Goal: Check status: Check status

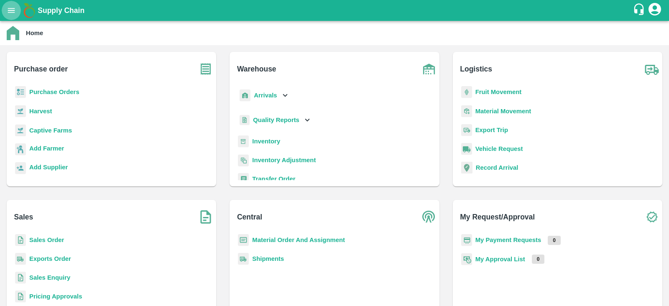
click at [14, 11] on icon "open drawer" at bounding box center [11, 10] width 9 height 9
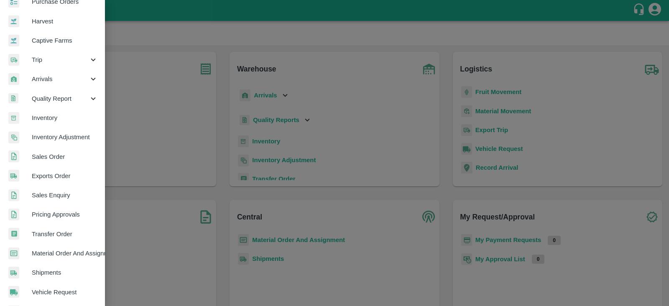
scroll to position [52, 0]
click at [84, 251] on span "Material Order And Assignment" at bounding box center [65, 253] width 66 height 9
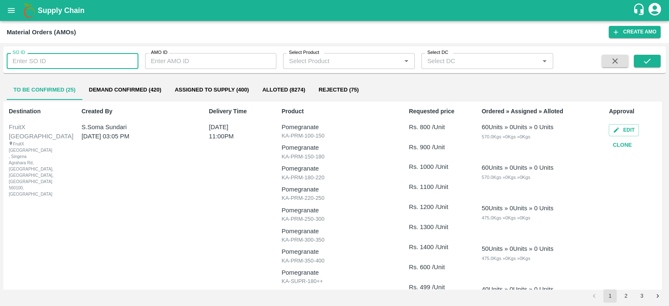
click at [98, 66] on input "SO ID" at bounding box center [73, 61] width 132 height 16
type input "602844"
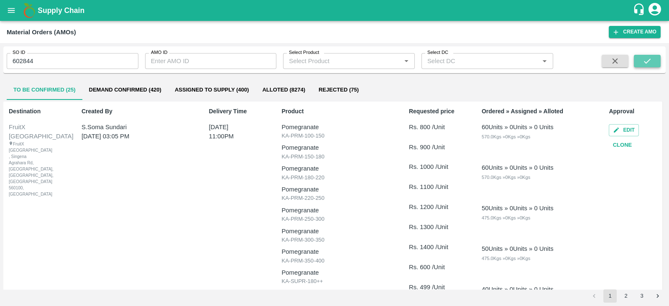
click at [644, 61] on icon "submit" at bounding box center [646, 60] width 9 height 9
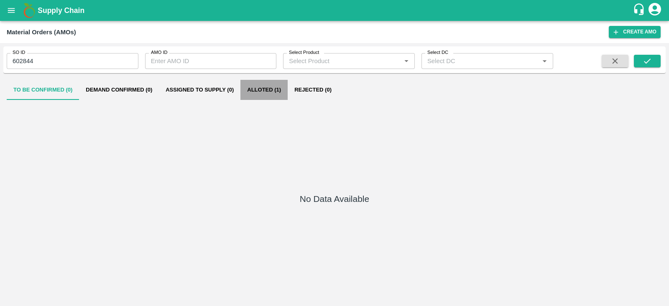
click at [264, 92] on button "Alloted (1)" at bounding box center [263, 90] width 47 height 20
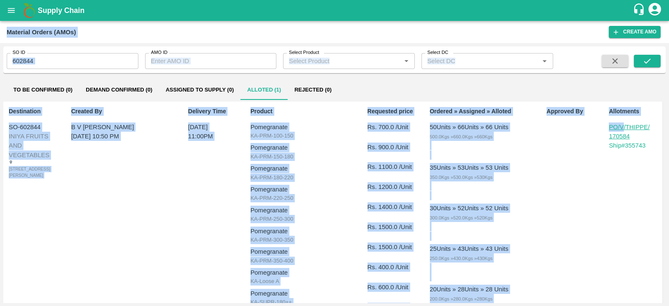
drag, startPoint x: 621, startPoint y: 127, endPoint x: 494, endPoint y: -46, distance: 214.4
click at [494, 0] on html "Supply Chain Material Orders ([PERSON_NAME]) Create AMO SO ID 602844 SO ID AMO …" at bounding box center [334, 153] width 669 height 306
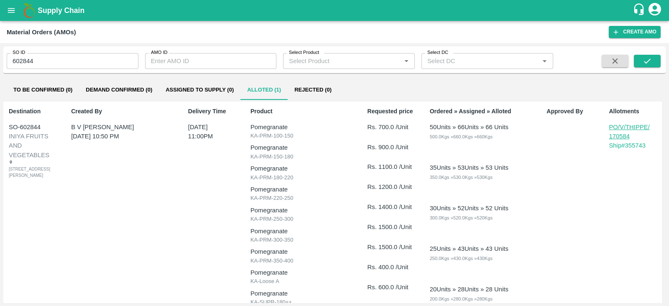
click at [483, 192] on p "35 Units » 53 Units » 53 Units 350.0 Kgs » 530.0 Kgs » 530 Kgs" at bounding box center [483, 181] width 106 height 37
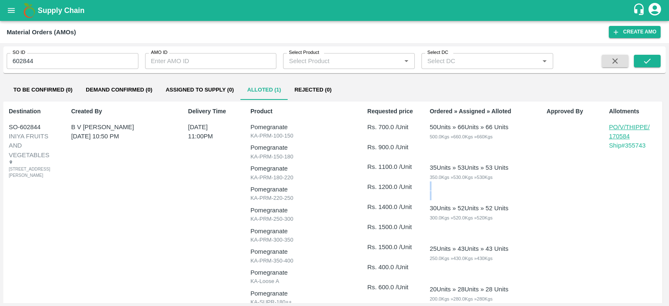
click at [483, 192] on p "35 Units » 53 Units » 53 Units 350.0 Kgs » 530.0 Kgs » 530 Kgs" at bounding box center [483, 181] width 106 height 37
click at [339, 168] on p "Pomegranate" at bounding box center [303, 168] width 106 height 9
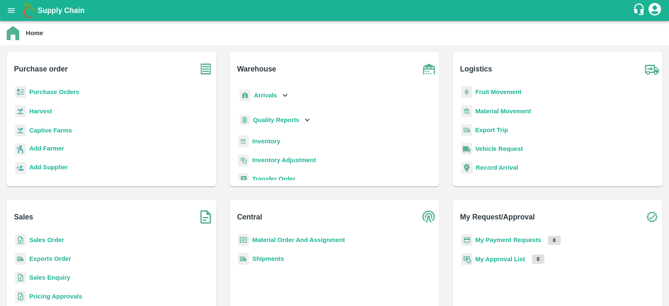
click at [48, 93] on b "Purchase Orders" at bounding box center [54, 92] width 50 height 7
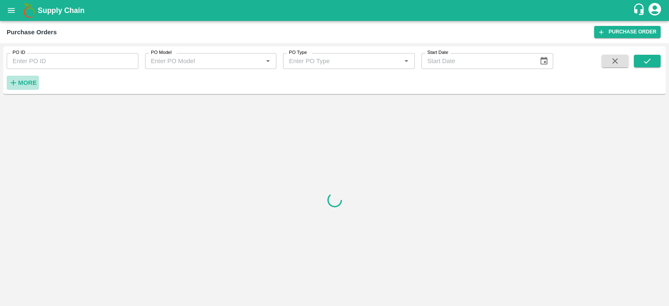
click at [33, 88] on h6 "More" at bounding box center [27, 82] width 19 height 11
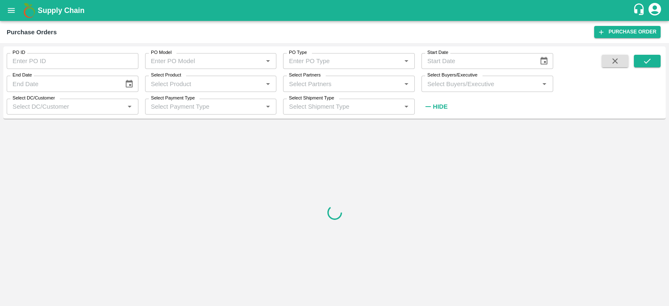
click at [432, 88] on input "Select Buyers/Executive" at bounding box center [480, 83] width 113 height 11
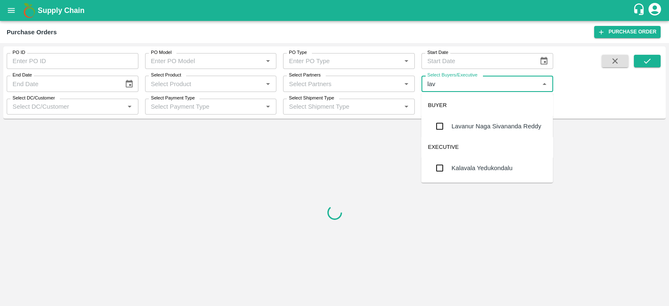
type input "lava"
click at [443, 126] on input "checkbox" at bounding box center [439, 126] width 17 height 17
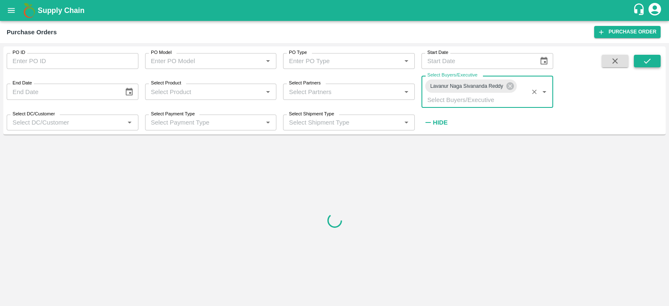
click at [646, 62] on icon "submit" at bounding box center [646, 60] width 9 height 9
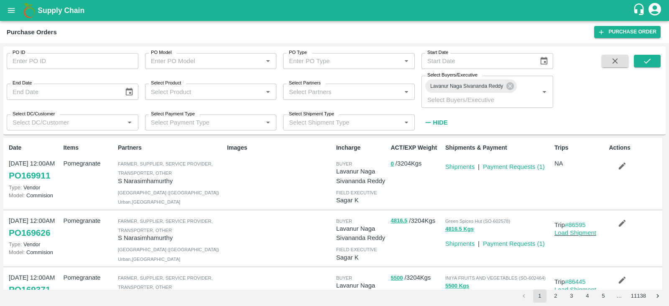
click at [488, 187] on div "Shipments & Payment Shipments | Payment Requests ( 1 )" at bounding box center [496, 173] width 109 height 67
